Goal: Information Seeking & Learning: Check status

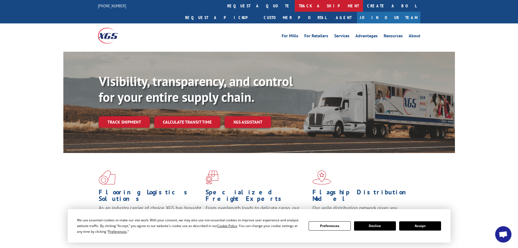
click at [295, 6] on link "track a shipment" at bounding box center [329, 6] width 68 height 12
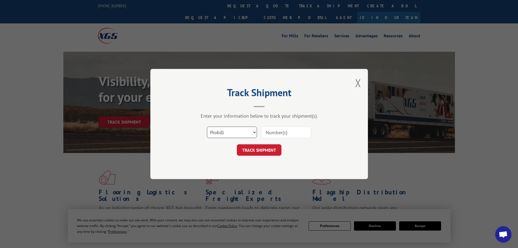
click at [236, 131] on select "Select category... Probill BOL PO" at bounding box center [232, 131] width 50 height 11
select select "bol"
click at [207, 126] on select "Select category... Probill BOL PO" at bounding box center [232, 131] width 50 height 11
paste input "5590565"
type input "5590565"
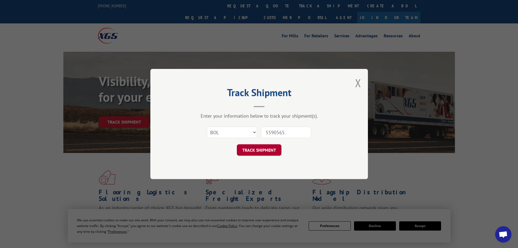
click at [261, 148] on button "TRACK SHIPMENT" at bounding box center [259, 149] width 45 height 11
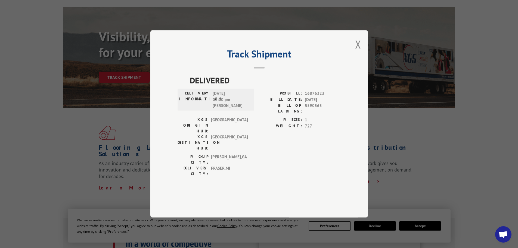
scroll to position [54, 0]
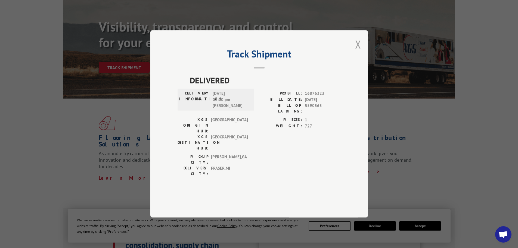
click at [358, 51] on button "Close modal" at bounding box center [358, 44] width 6 height 14
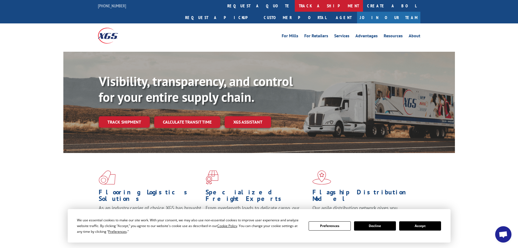
click at [295, 5] on link "track a shipment" at bounding box center [329, 6] width 68 height 12
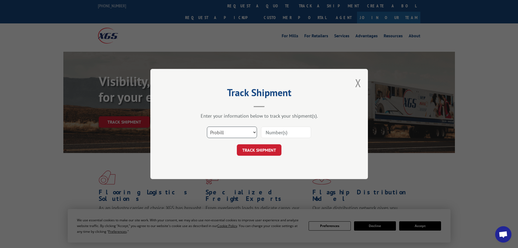
click at [236, 133] on select "Select category... Probill BOL PO" at bounding box center [232, 131] width 50 height 11
select select "bol"
click at [207, 126] on select "Select category... Probill BOL PO" at bounding box center [232, 131] width 50 height 11
paste input "473921"
type input "473921"
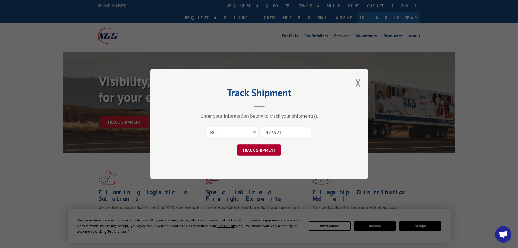
click at [244, 149] on button "TRACK SHIPMENT" at bounding box center [259, 149] width 45 height 11
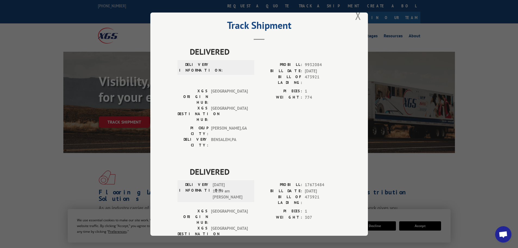
scroll to position [20, 0]
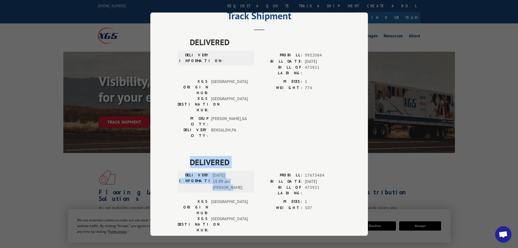
drag, startPoint x: 232, startPoint y: 155, endPoint x: 185, endPoint y: 126, distance: 55.6
click at [185, 156] on div "DELIVERED DELIVERY INFORMATION: [DATE] 11:09 am [PERSON_NAME] PROBILL: 17673484…" at bounding box center [259, 208] width 163 height 105
copy div "DELIVERED DELIVERY INFORMATION: [DATE] 11:09 am [PERSON_NAME]"
